Goal: Find specific fact: Find specific fact

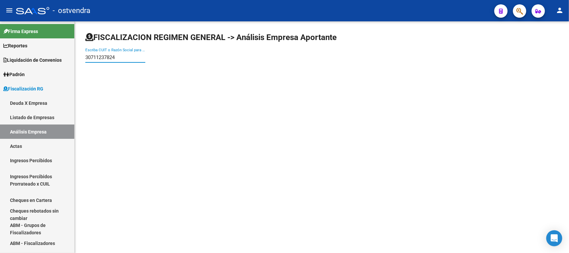
paste input "944695"
type input "30711944695"
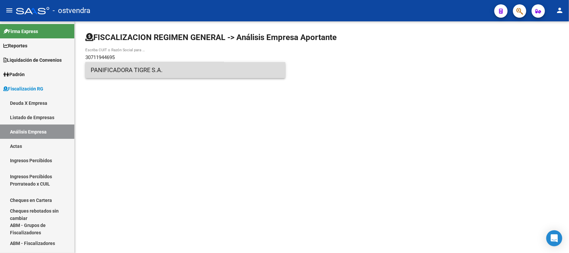
click at [128, 71] on span "PANIFICADORA TIGRE S.A." at bounding box center [185, 70] width 189 height 16
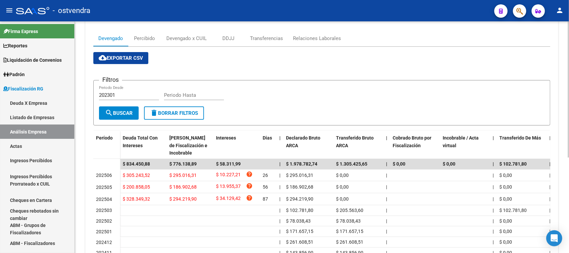
scroll to position [89, 0]
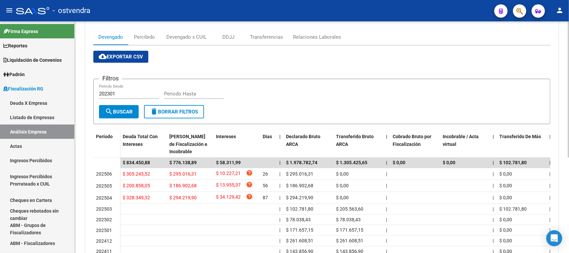
click at [569, 128] on div at bounding box center [569, 143] width 2 height 136
click at [199, 39] on div "Devengado x CUIL" at bounding box center [186, 36] width 40 height 7
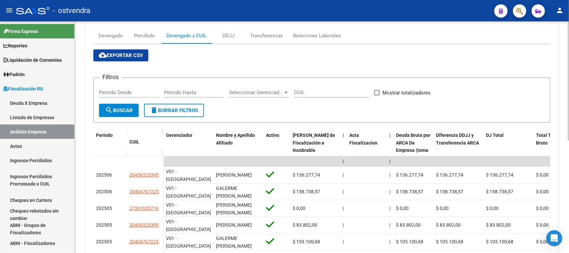
scroll to position [118, 0]
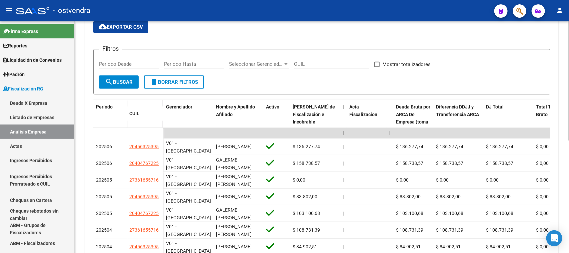
click at [569, 149] on div at bounding box center [569, 143] width 2 height 119
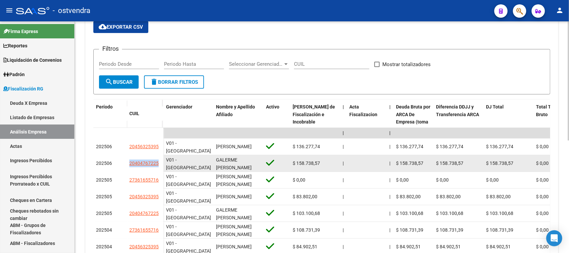
drag, startPoint x: 123, startPoint y: 162, endPoint x: 155, endPoint y: 168, distance: 32.2
click at [155, 168] on div "202506 20404767225" at bounding box center [128, 163] width 70 height 17
copy div "20404767225"
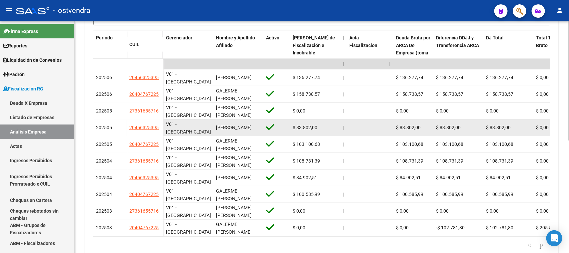
scroll to position [188, 0]
click at [569, 136] on div at bounding box center [569, 179] width 2 height 119
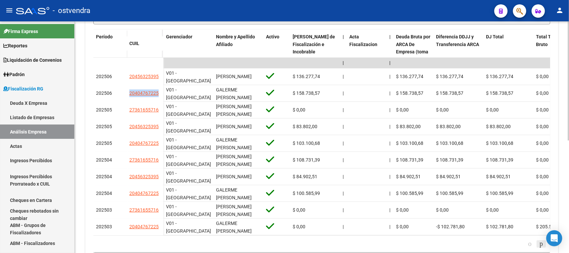
click at [541, 247] on icon "go to next page" at bounding box center [541, 243] width 5 height 8
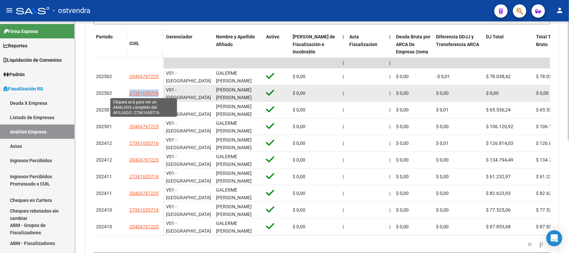
drag, startPoint x: 159, startPoint y: 92, endPoint x: 130, endPoint y: 92, distance: 29.4
click at [130, 92] on div "27361655716" at bounding box center [144, 93] width 31 height 8
copy span "27361655716"
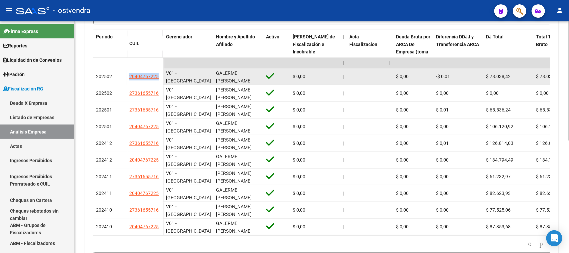
drag, startPoint x: 125, startPoint y: 79, endPoint x: 158, endPoint y: 74, distance: 33.6
click at [158, 74] on div "202502 20404767225" at bounding box center [128, 76] width 70 height 17
copy div "20404767225"
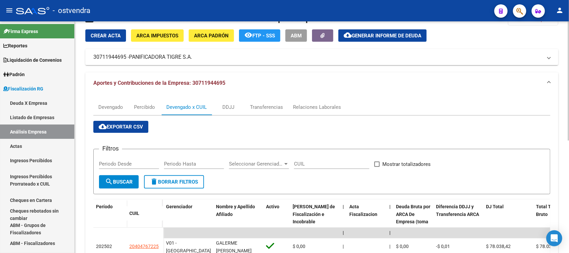
scroll to position [0, 0]
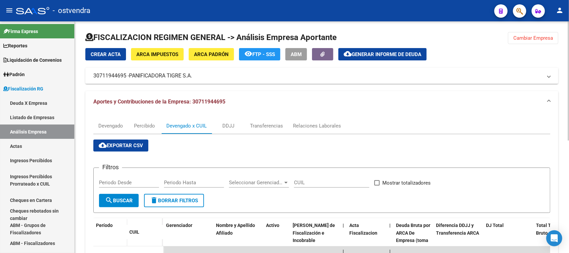
click at [559, 52] on div "FISCALIZACION REGIMEN GENERAL -> Análisis Empresa Aportante Cambiar Empresa Cre…" at bounding box center [323, 244] width 496 height 446
click at [543, 42] on button "Cambiar Empresa" at bounding box center [533, 38] width 50 height 12
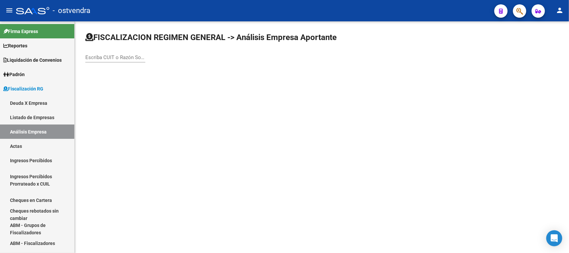
click at [125, 61] on div "Escriba CUIT o Razón Social para buscar" at bounding box center [115, 55] width 60 height 14
paste input "30716084430"
type input "30716084430"
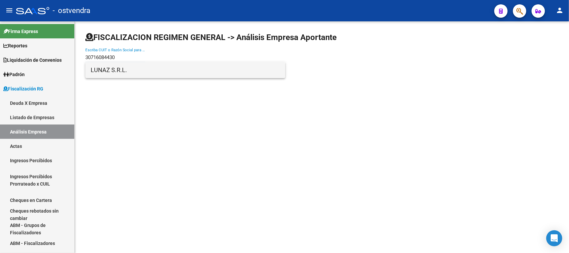
click at [164, 73] on span "LUNAZ S.R.L." at bounding box center [185, 70] width 189 height 16
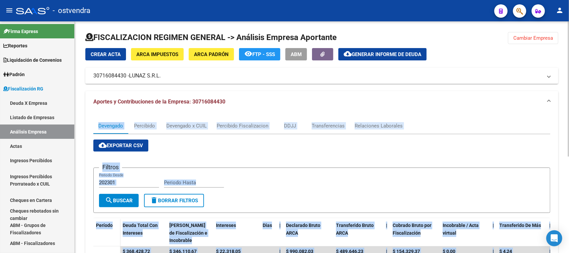
drag, startPoint x: 568, startPoint y: 93, endPoint x: 568, endPoint y: 103, distance: 10.0
click at [568, 103] on div "FISCALIZACION REGIMEN GENERAL -> Análisis Empresa Aportante Cambiar Empresa Cre…" at bounding box center [323, 217] width 496 height 392
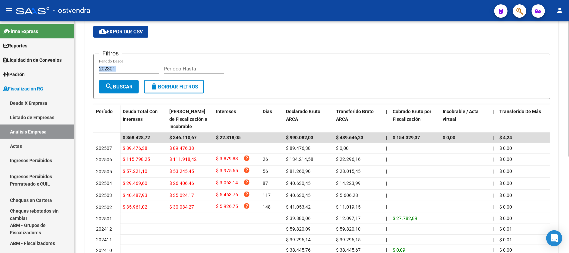
scroll to position [74, 0]
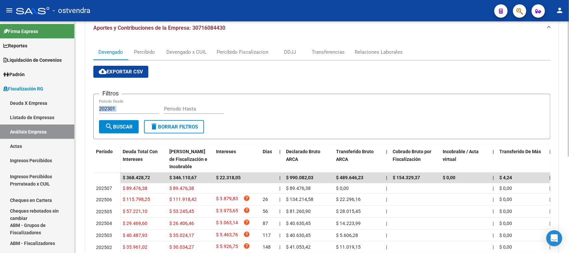
click at [569, 147] on div at bounding box center [569, 133] width 2 height 135
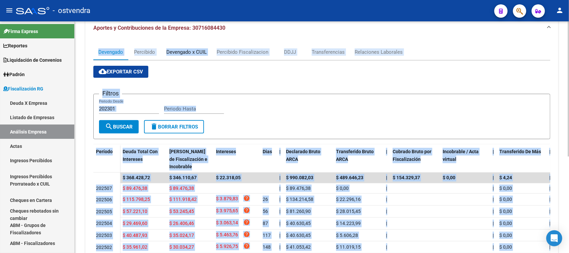
click at [190, 54] on div "Devengado x CUIL" at bounding box center [186, 51] width 40 height 7
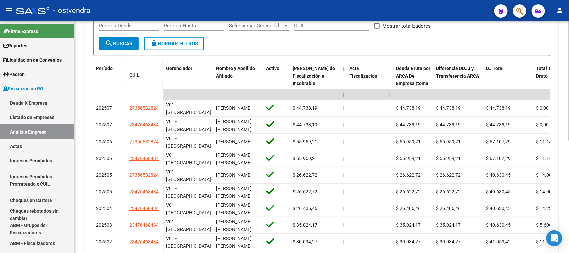
scroll to position [162, 0]
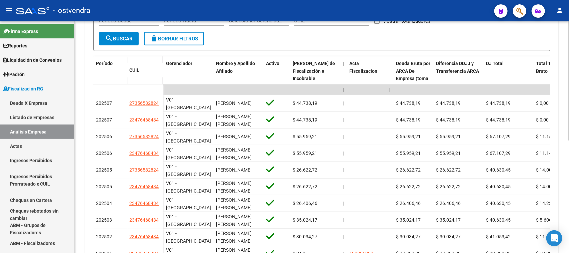
click at [568, 182] on div at bounding box center [569, 165] width 2 height 119
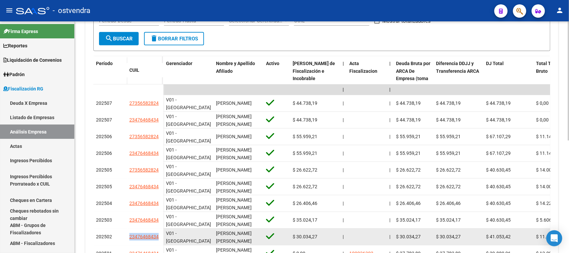
drag, startPoint x: 127, startPoint y: 234, endPoint x: 158, endPoint y: 239, distance: 31.0
click at [158, 239] on datatable-body-cell "23476468434" at bounding box center [145, 236] width 37 height 17
copy span "23476468434"
